Goal: Task Accomplishment & Management: Manage account settings

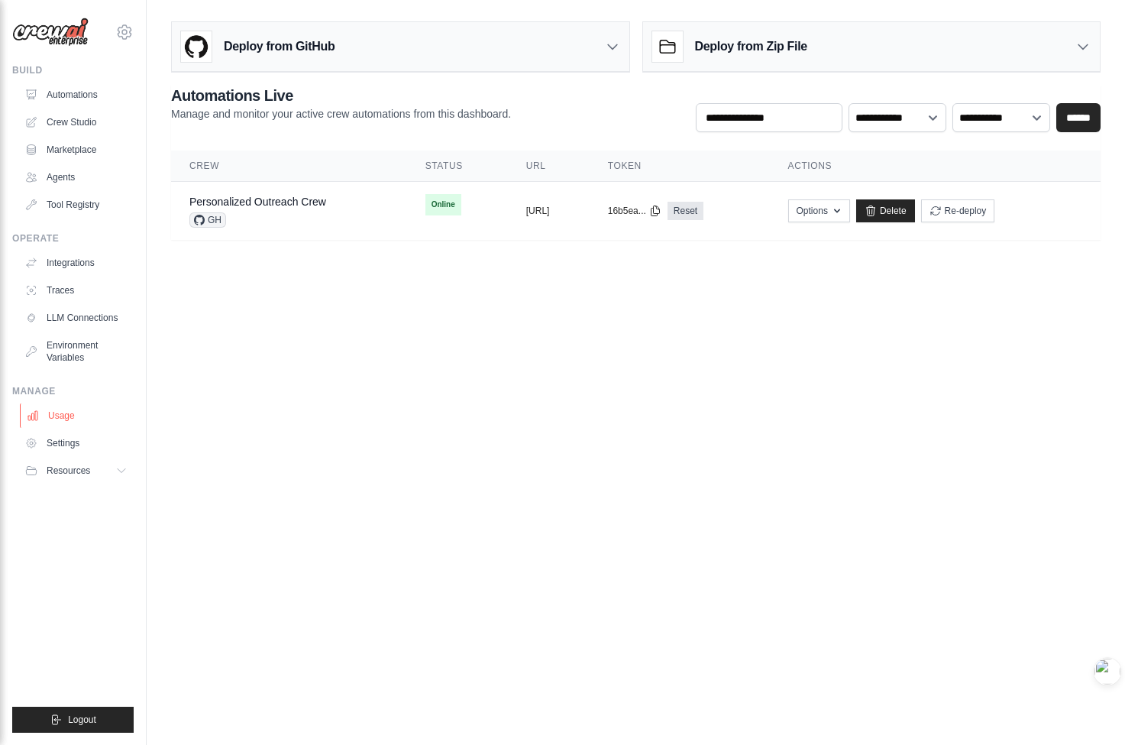
click at [102, 420] on link "Usage" at bounding box center [77, 415] width 115 height 24
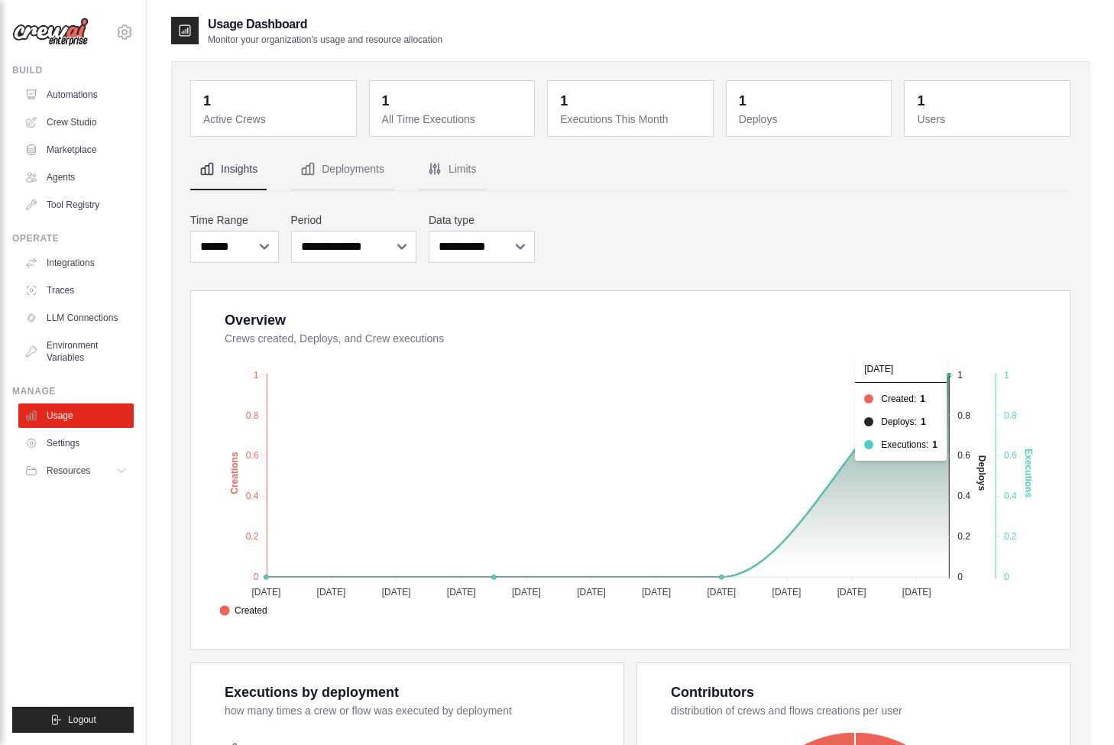
click at [950, 381] on foreignobject "Created Deploys Executions" at bounding box center [631, 485] width 839 height 267
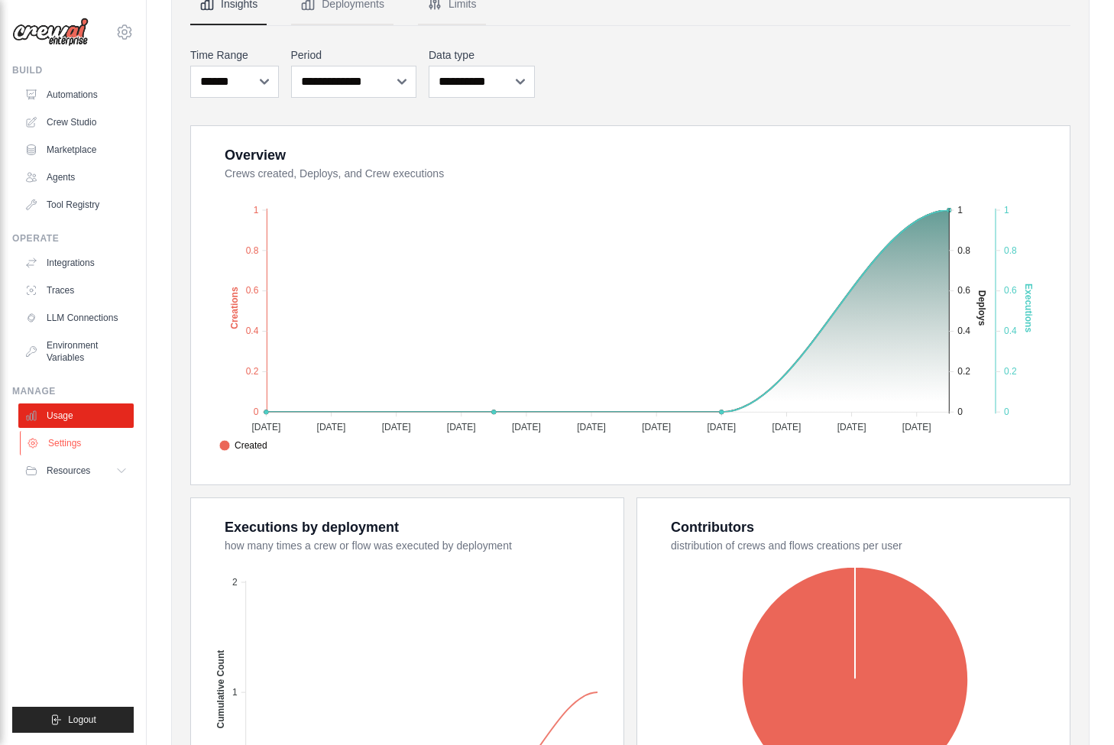
click at [107, 439] on link "Settings" at bounding box center [77, 443] width 115 height 24
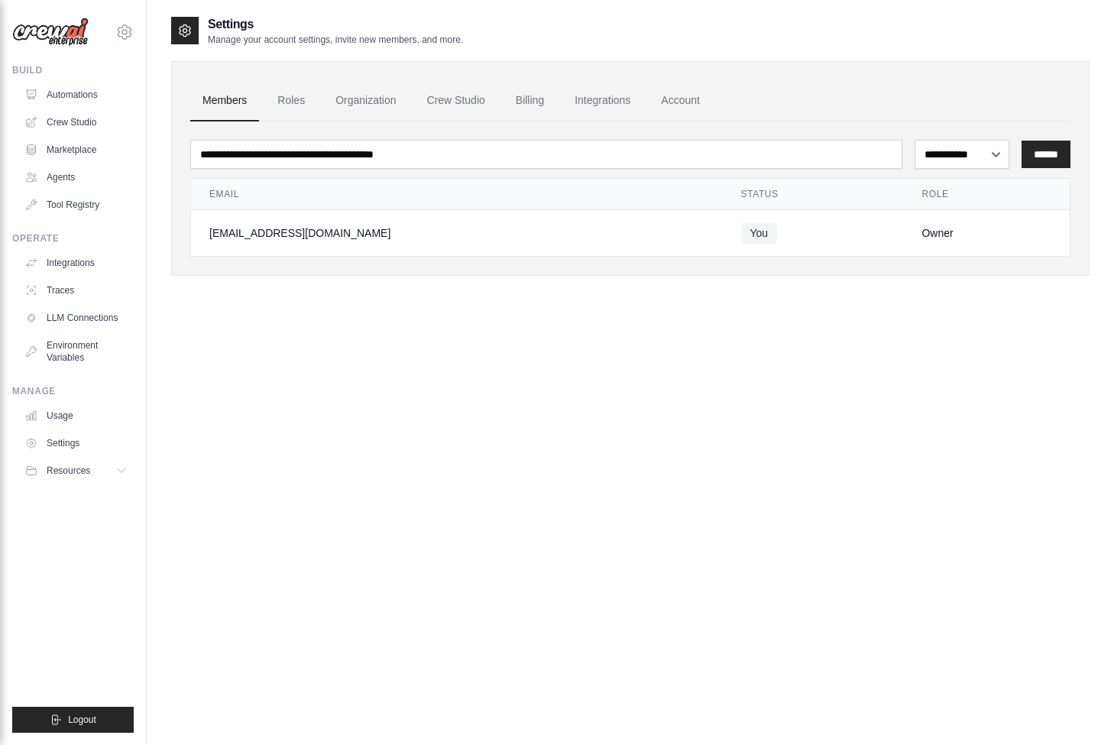
click at [286, 238] on div "[EMAIL_ADDRESS][DOMAIN_NAME]" at bounding box center [456, 232] width 495 height 15
click at [546, 104] on link "Billing" at bounding box center [530, 100] width 53 height 41
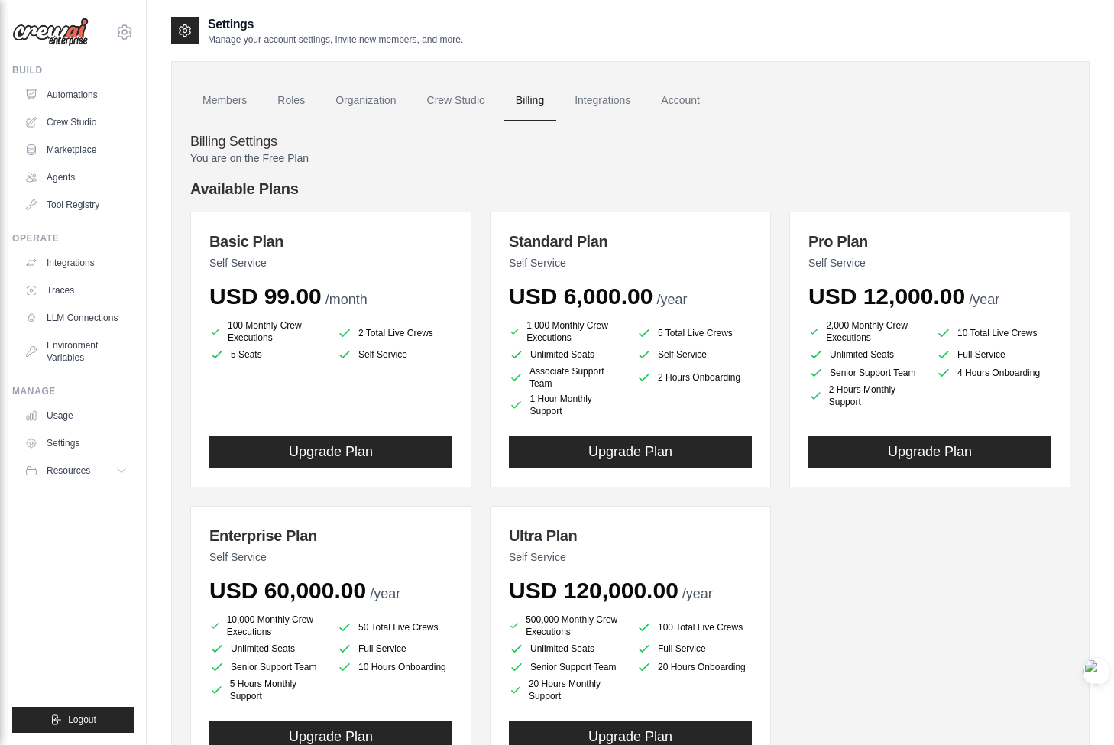
click at [282, 337] on li "100 Monthly Crew Executions" at bounding box center [266, 331] width 115 height 24
click at [92, 105] on link "Automations" at bounding box center [77, 95] width 115 height 24
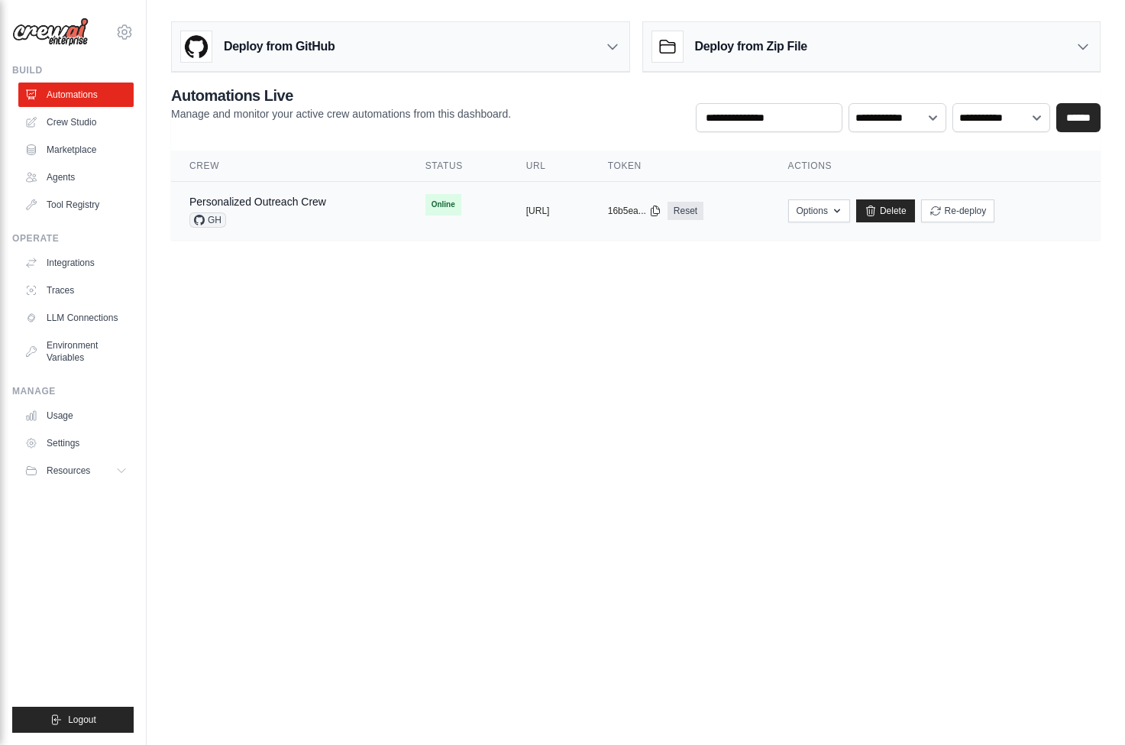
click at [306, 229] on td "Personalized Outreach Crew GH" at bounding box center [289, 211] width 236 height 59
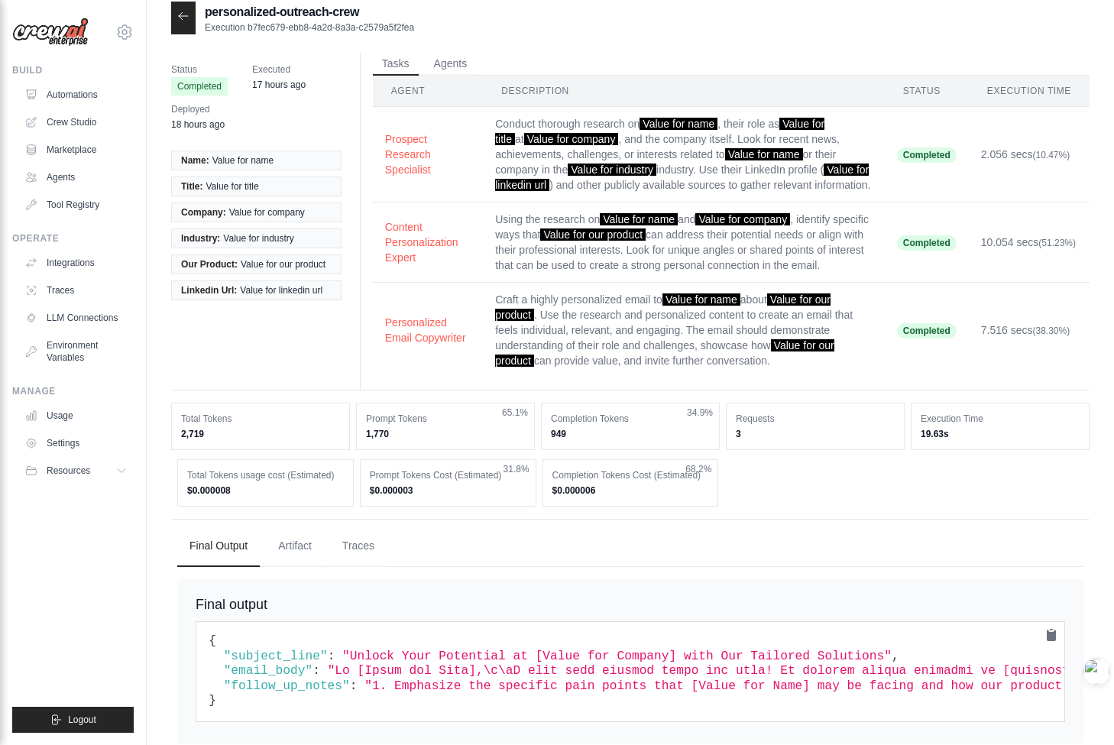
scroll to position [79, 0]
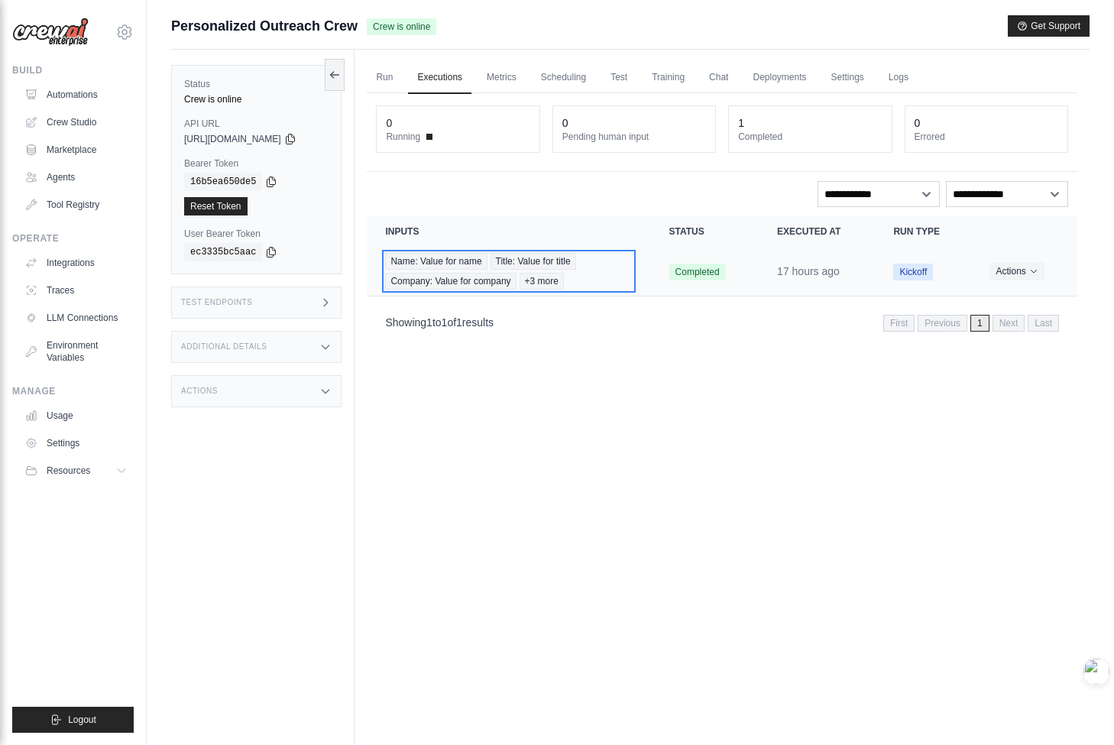
click at [559, 259] on span "Title: Value for title" at bounding box center [534, 261] width 86 height 17
click at [873, 82] on link "Settings" at bounding box center [847, 78] width 51 height 32
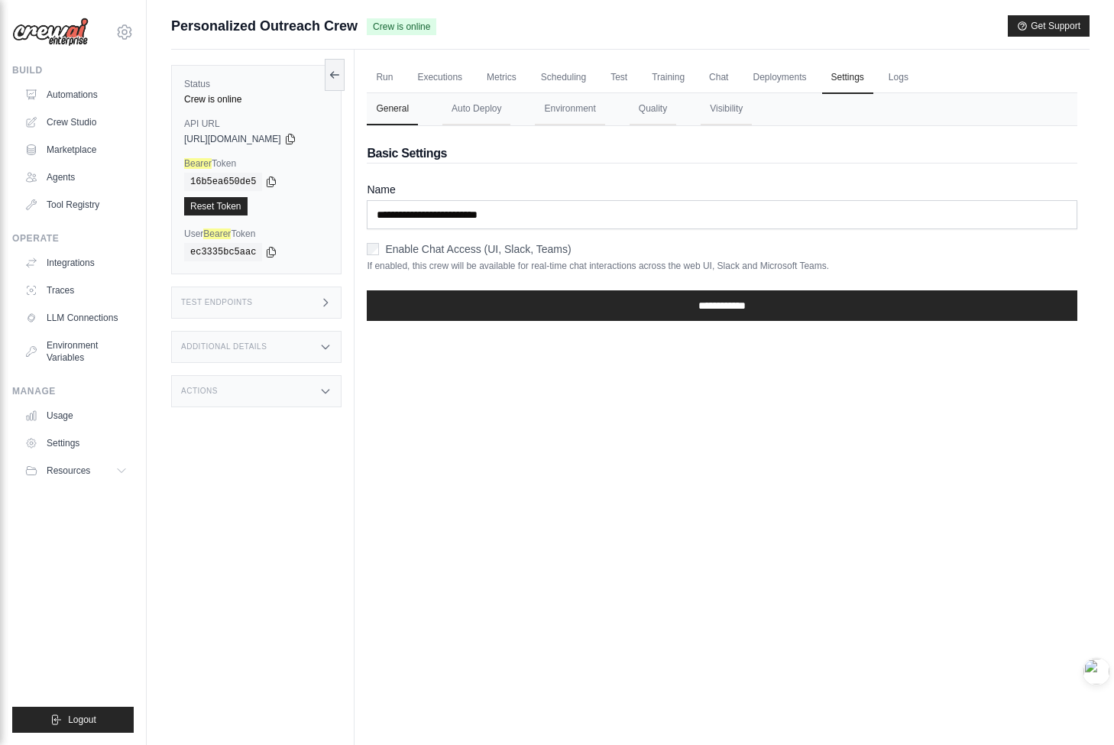
click at [505, 251] on label "Enable Chat Access (UI, Slack, Teams)" at bounding box center [478, 248] width 186 height 15
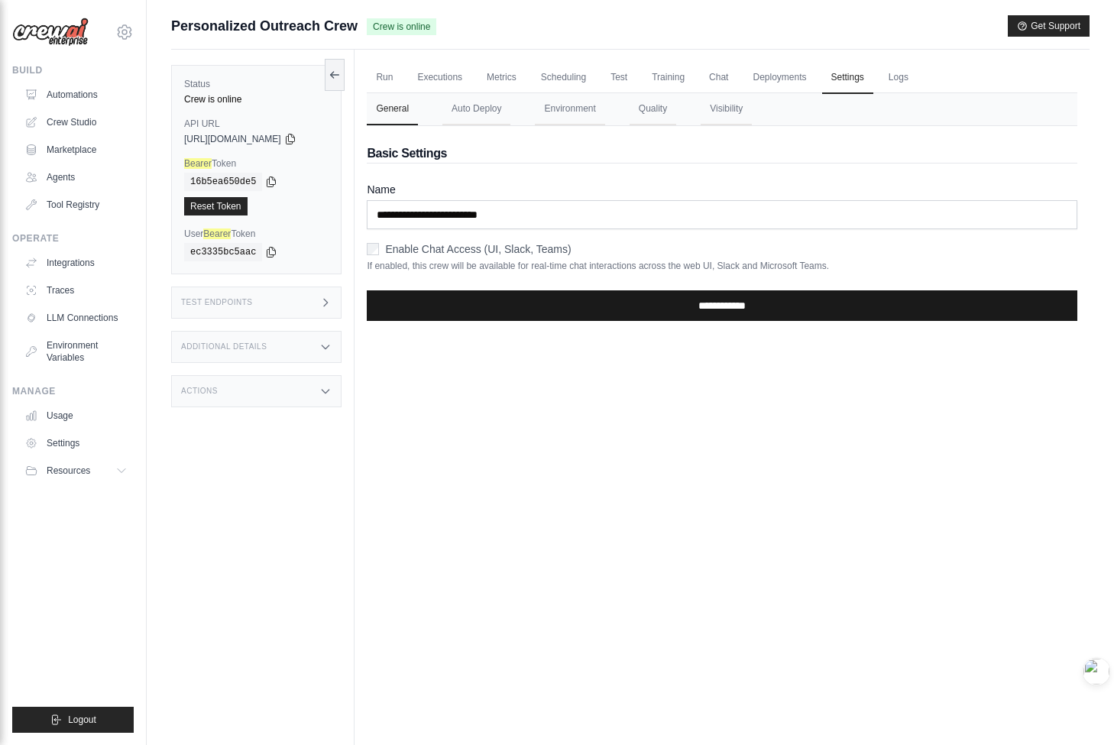
click at [658, 303] on input "**********" at bounding box center [722, 305] width 711 height 31
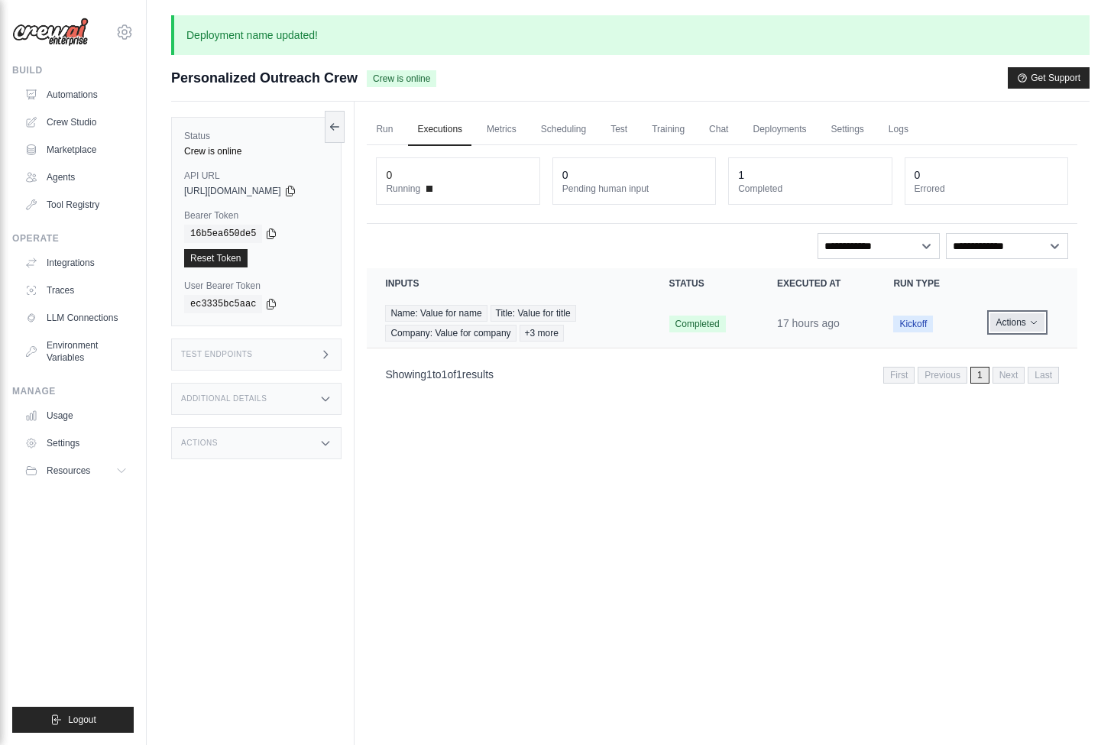
click at [1025, 329] on button "Actions" at bounding box center [1017, 322] width 54 height 18
click at [926, 323] on span "Kickoff" at bounding box center [913, 324] width 40 height 17
click at [909, 327] on span "Kickoff" at bounding box center [913, 324] width 40 height 17
click at [659, 331] on td "Completed" at bounding box center [705, 324] width 108 height 50
click at [74, 423] on link "Usage" at bounding box center [77, 415] width 115 height 24
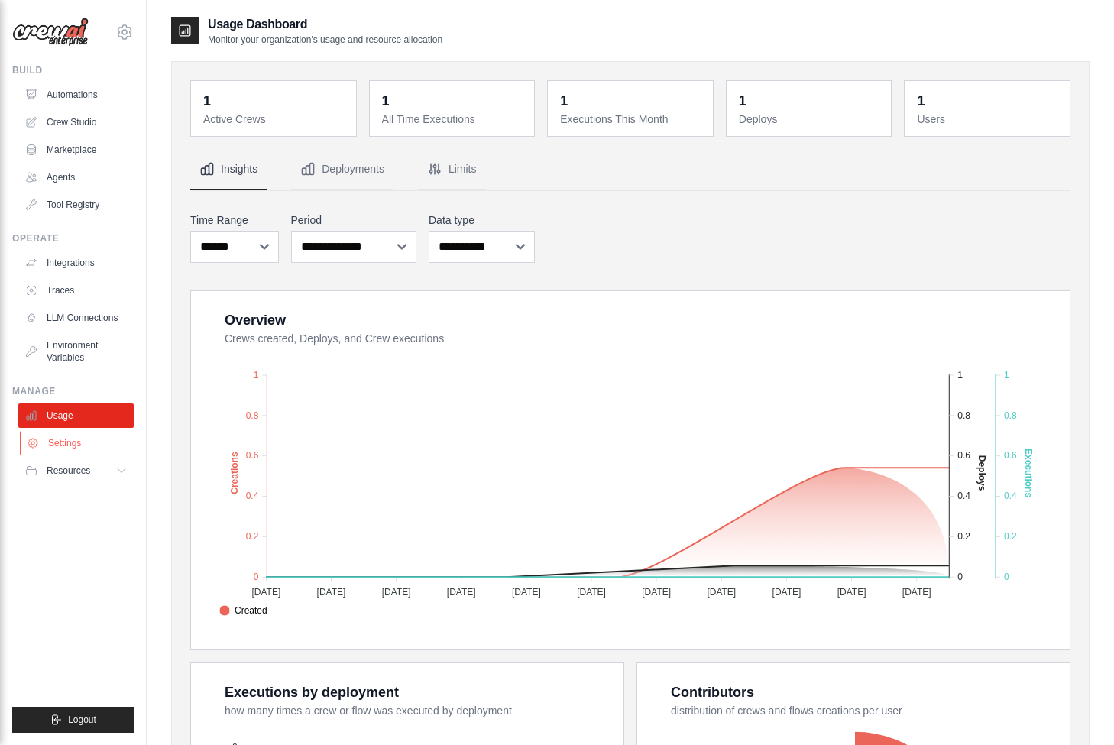
click at [95, 443] on link "Settings" at bounding box center [77, 443] width 115 height 24
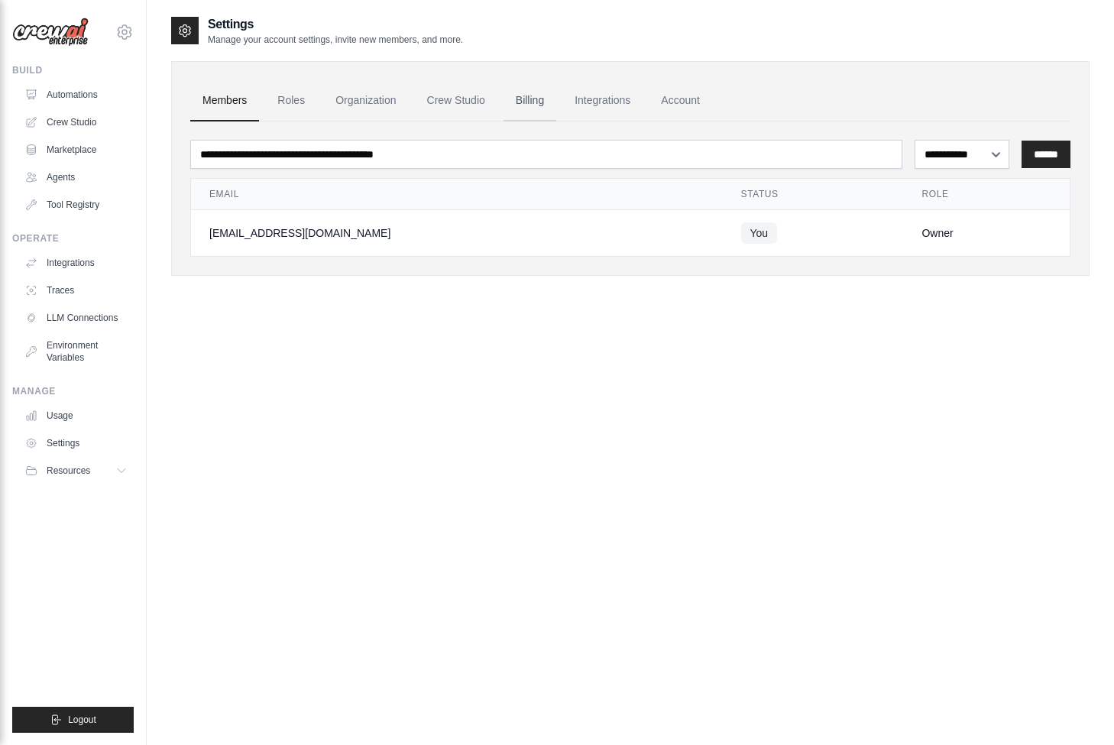
click at [531, 105] on link "Billing" at bounding box center [530, 100] width 53 height 41
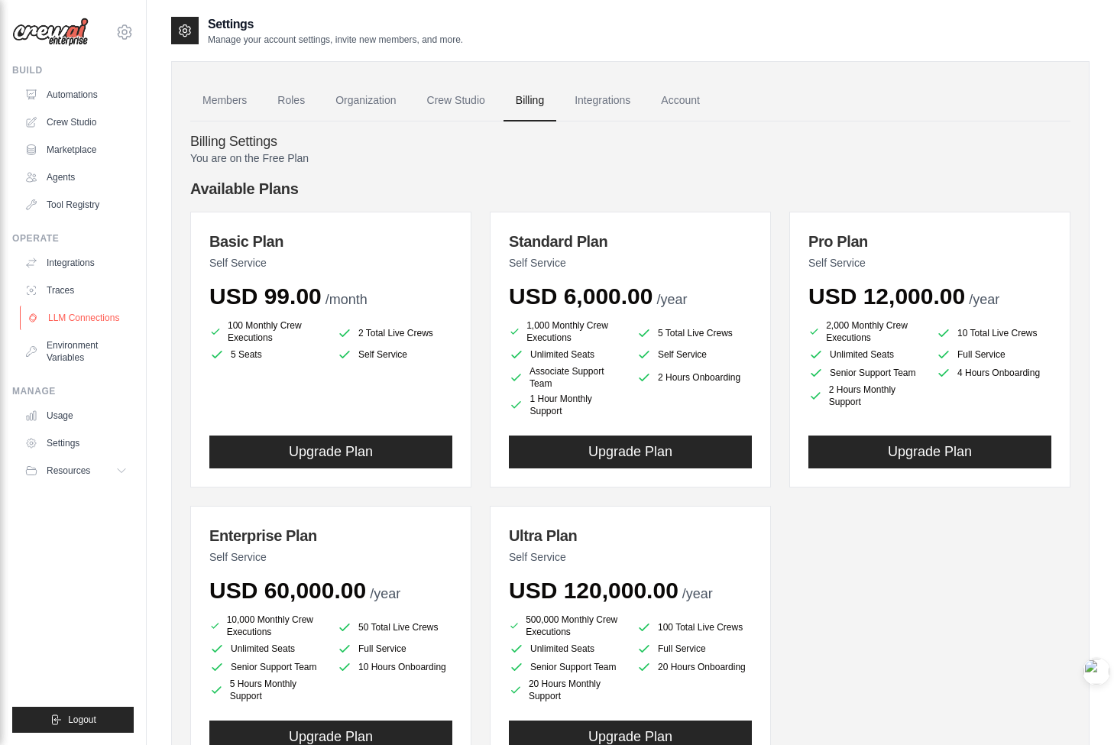
click at [63, 323] on link "LLM Connections" at bounding box center [77, 318] width 115 height 24
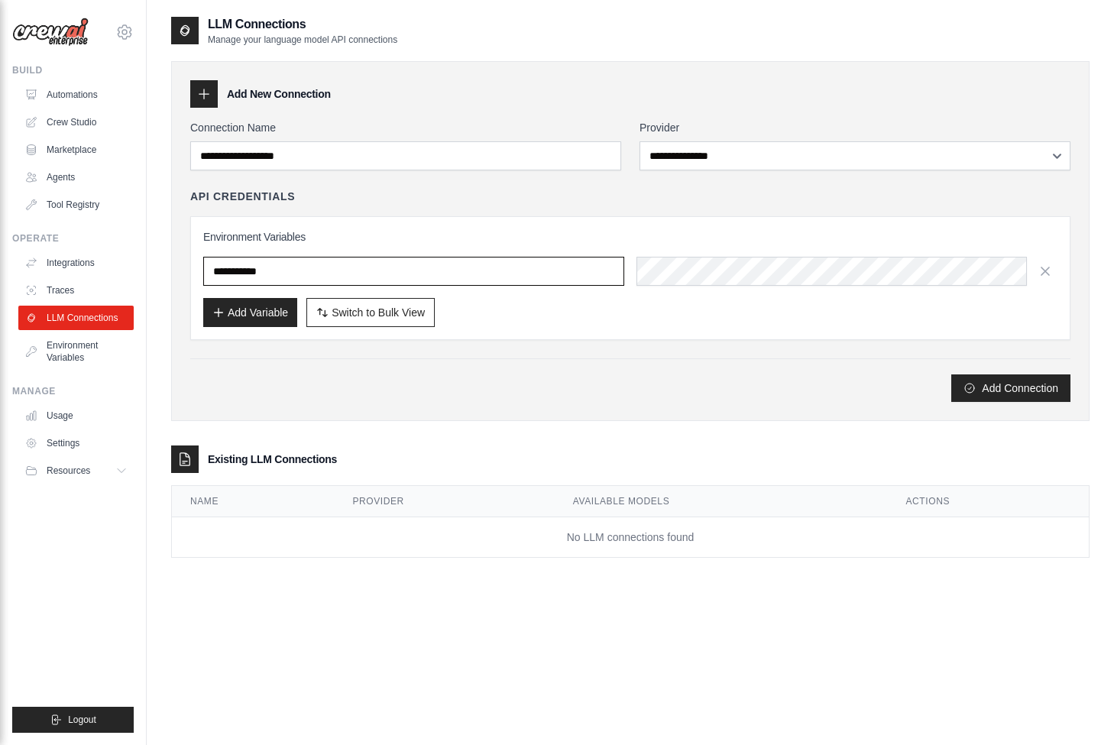
click at [293, 279] on input "text" at bounding box center [413, 271] width 421 height 29
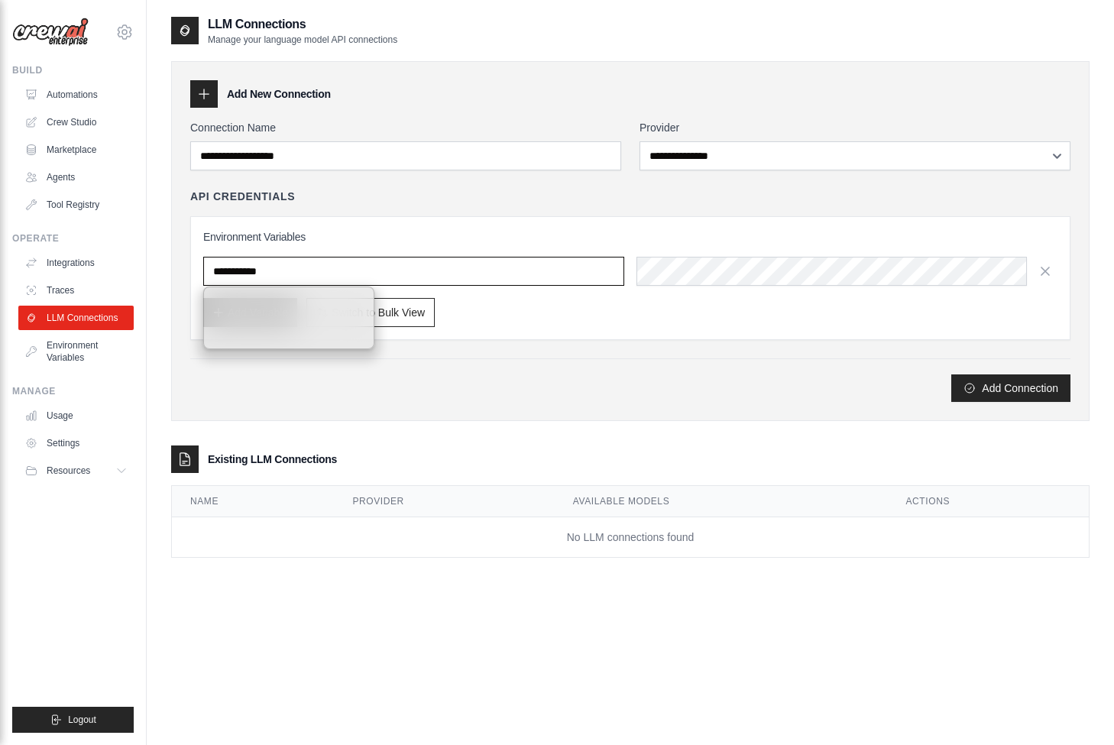
click at [358, 274] on input "text" at bounding box center [413, 271] width 421 height 29
click at [478, 232] on h3 "Environment Variables" at bounding box center [630, 236] width 854 height 15
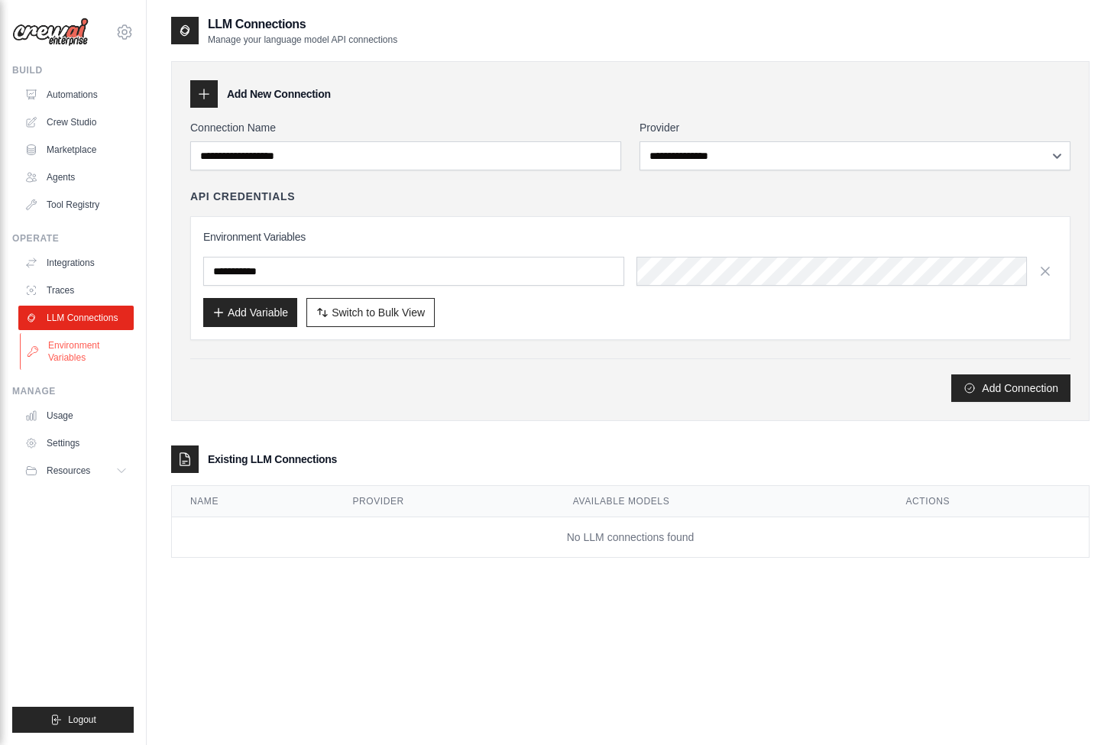
click at [93, 338] on link "Environment Variables" at bounding box center [77, 351] width 115 height 37
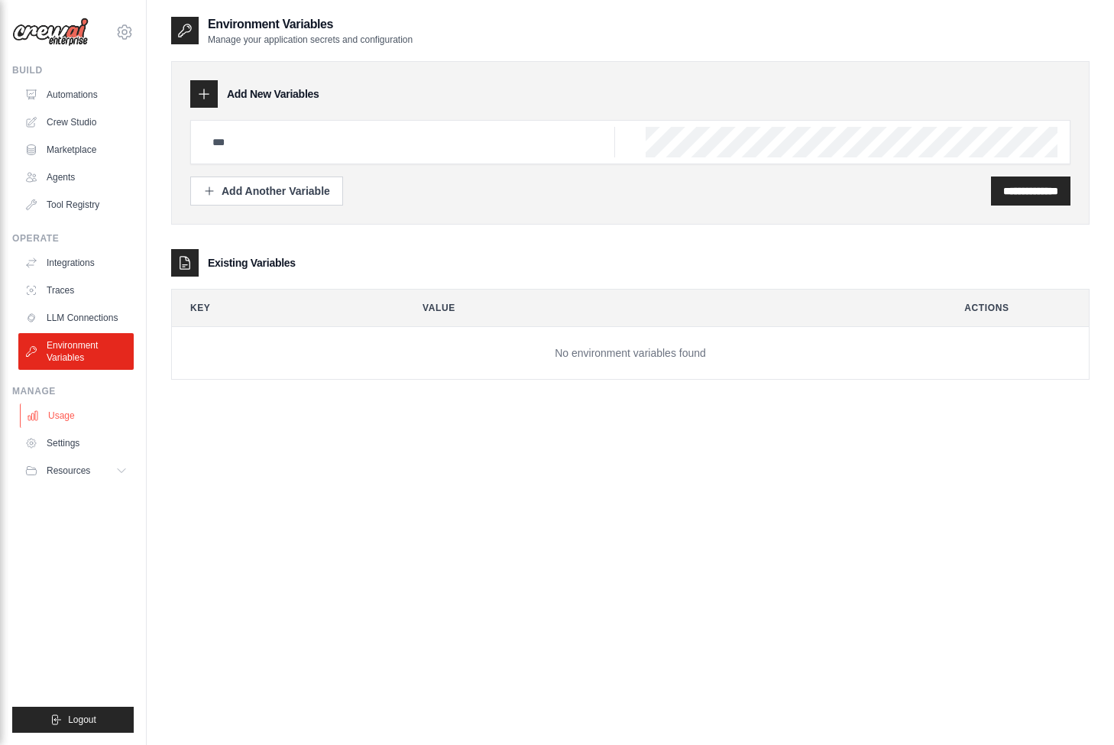
click at [112, 413] on link "Usage" at bounding box center [77, 415] width 115 height 24
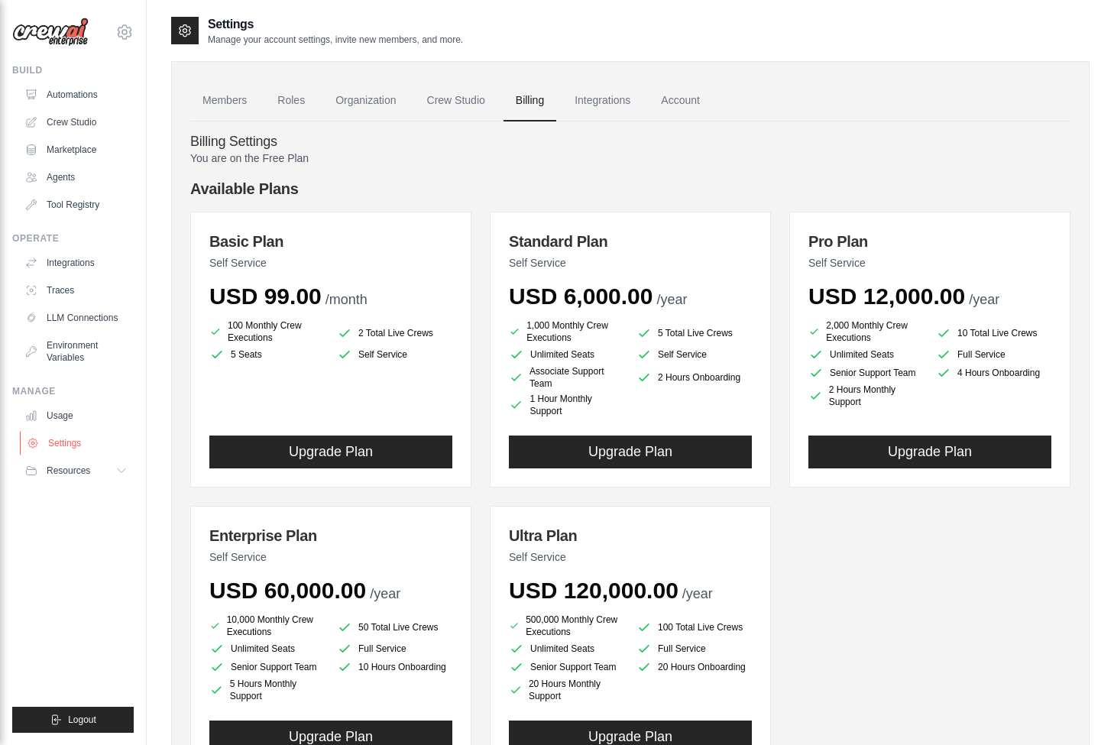
click at [87, 438] on link "Settings" at bounding box center [77, 443] width 115 height 24
